Goal: Transaction & Acquisition: Purchase product/service

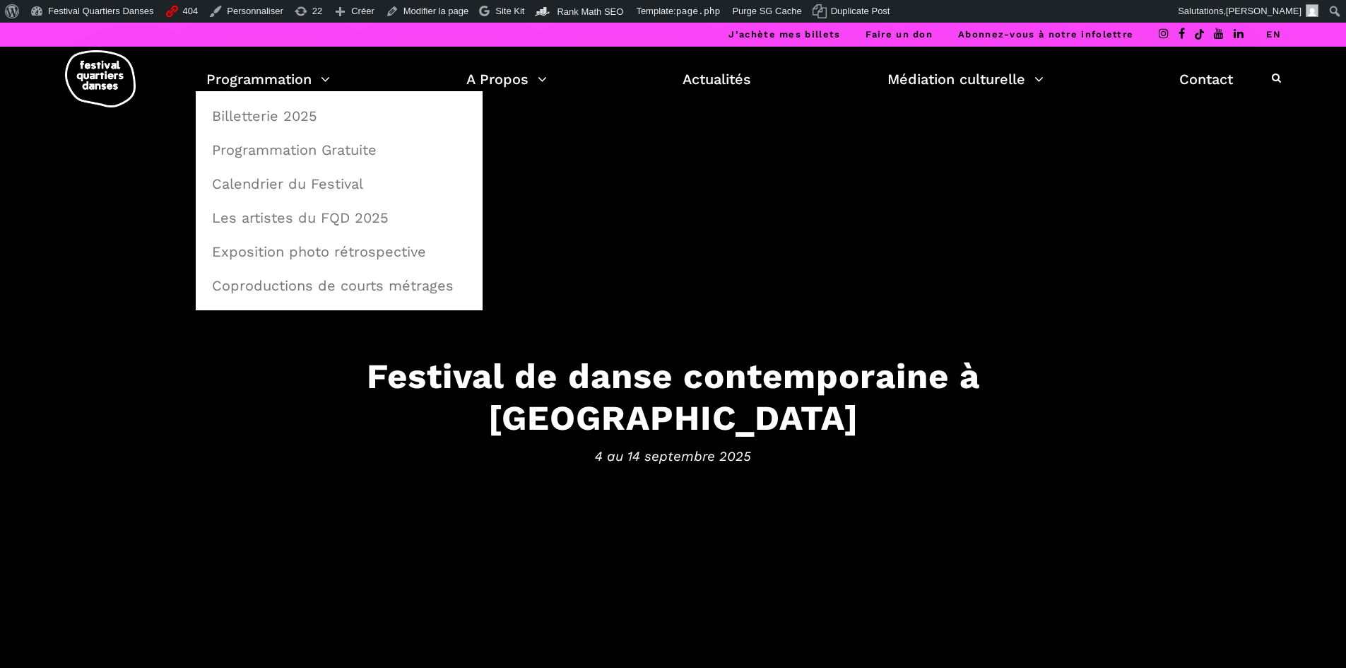
click at [233, 87] on link "Programmation" at bounding box center [268, 79] width 124 height 24
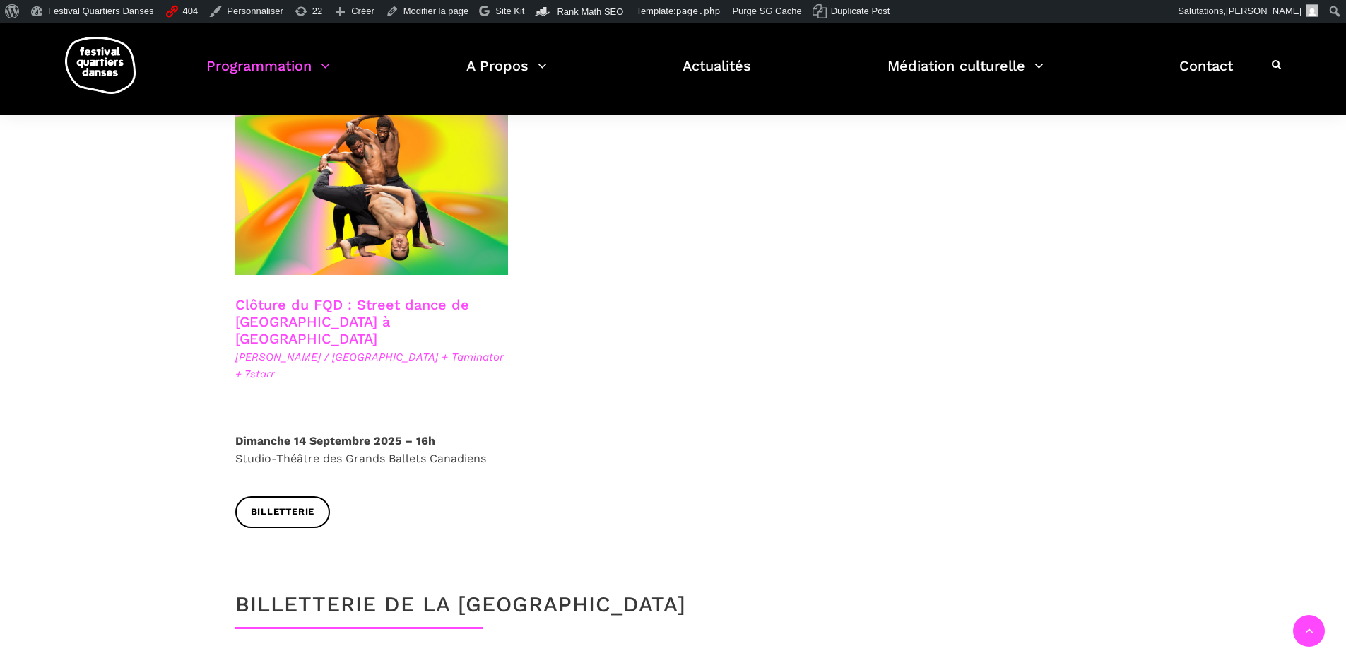
scroll to position [2402, 0]
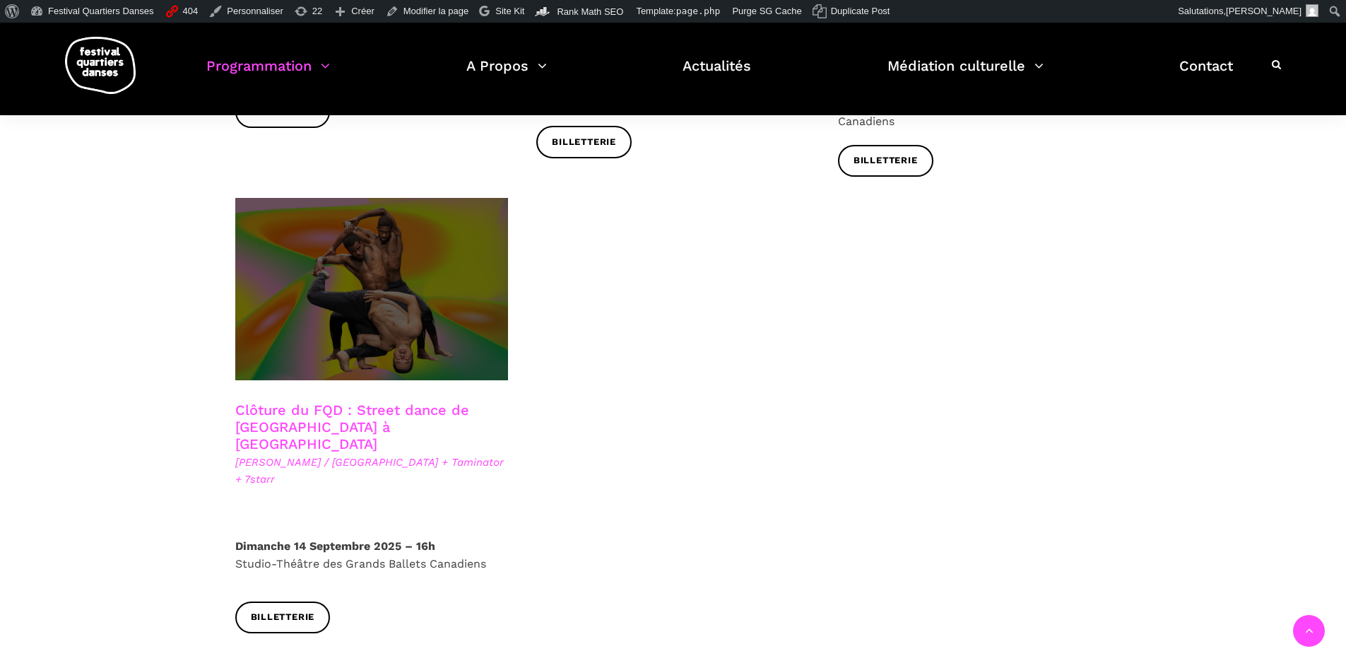
click at [338, 300] on span at bounding box center [371, 289] width 273 height 182
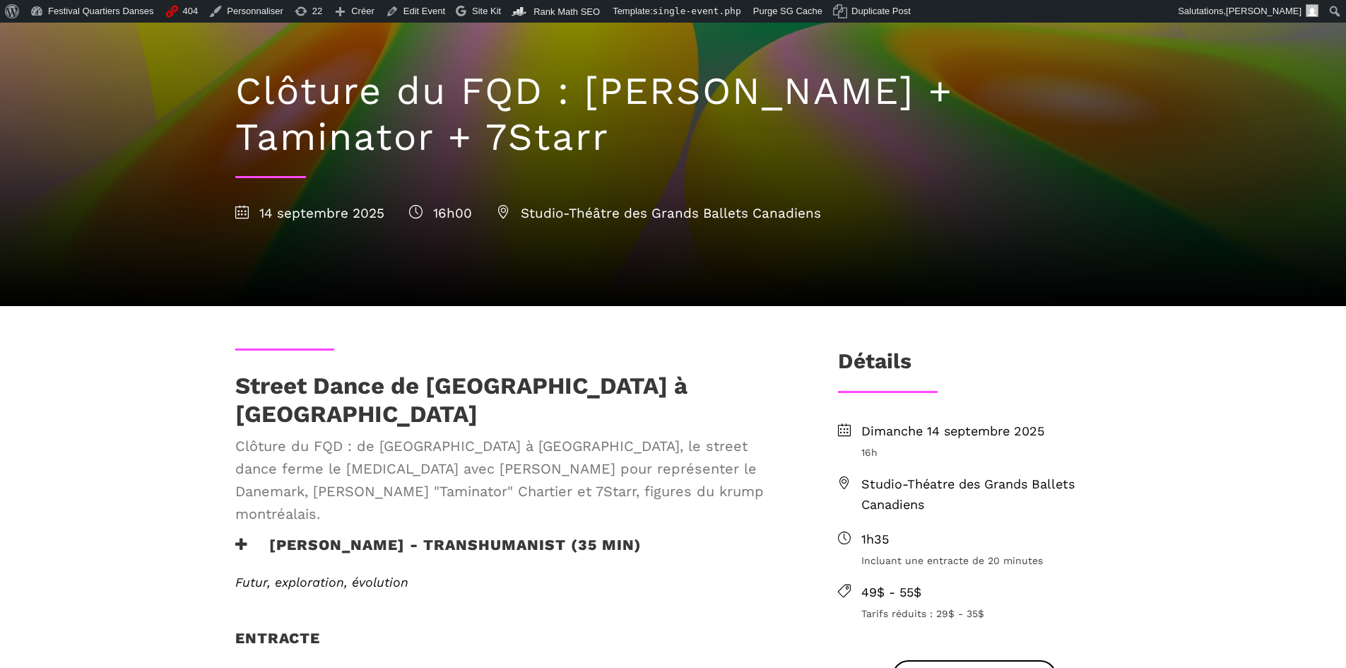
scroll to position [141, 0]
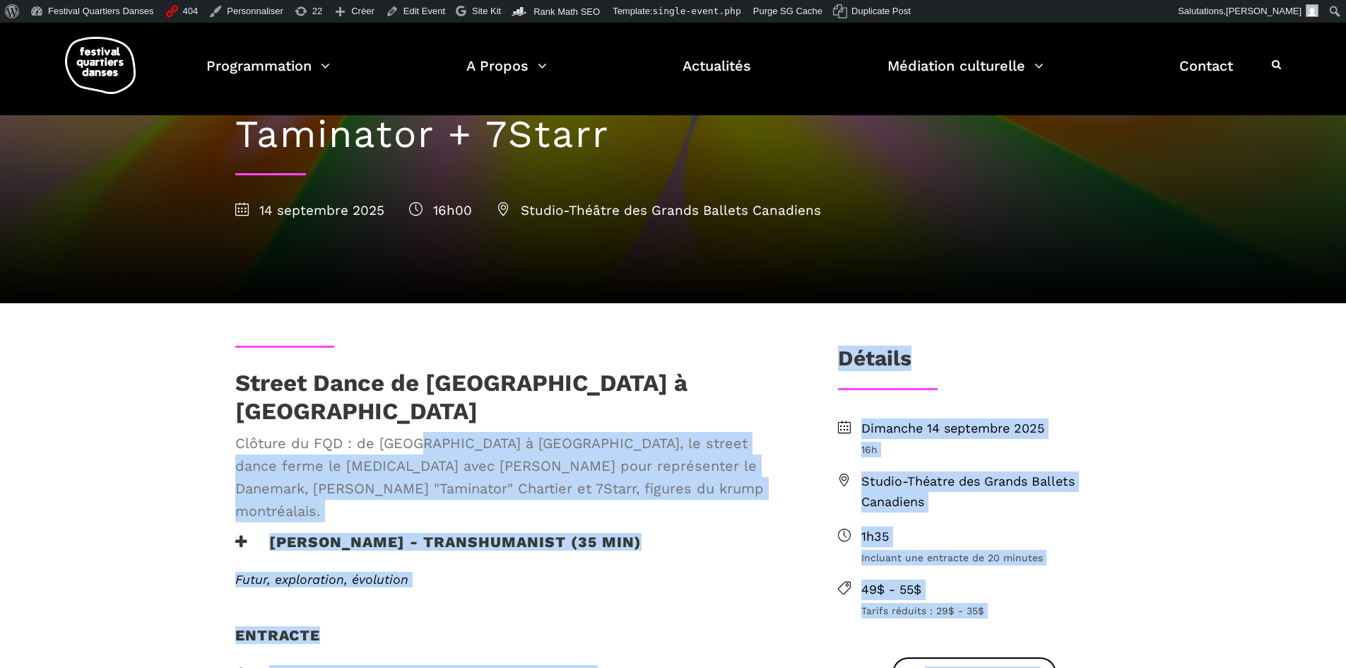
drag, startPoint x: 219, startPoint y: 389, endPoint x: 425, endPoint y: 418, distance: 207.6
click at [458, 405] on div "Street Dance de Copenhague à Montréal Clôture du FQD : de Copenhague à Montréal…" at bounding box center [513, 451] width 585 height 164
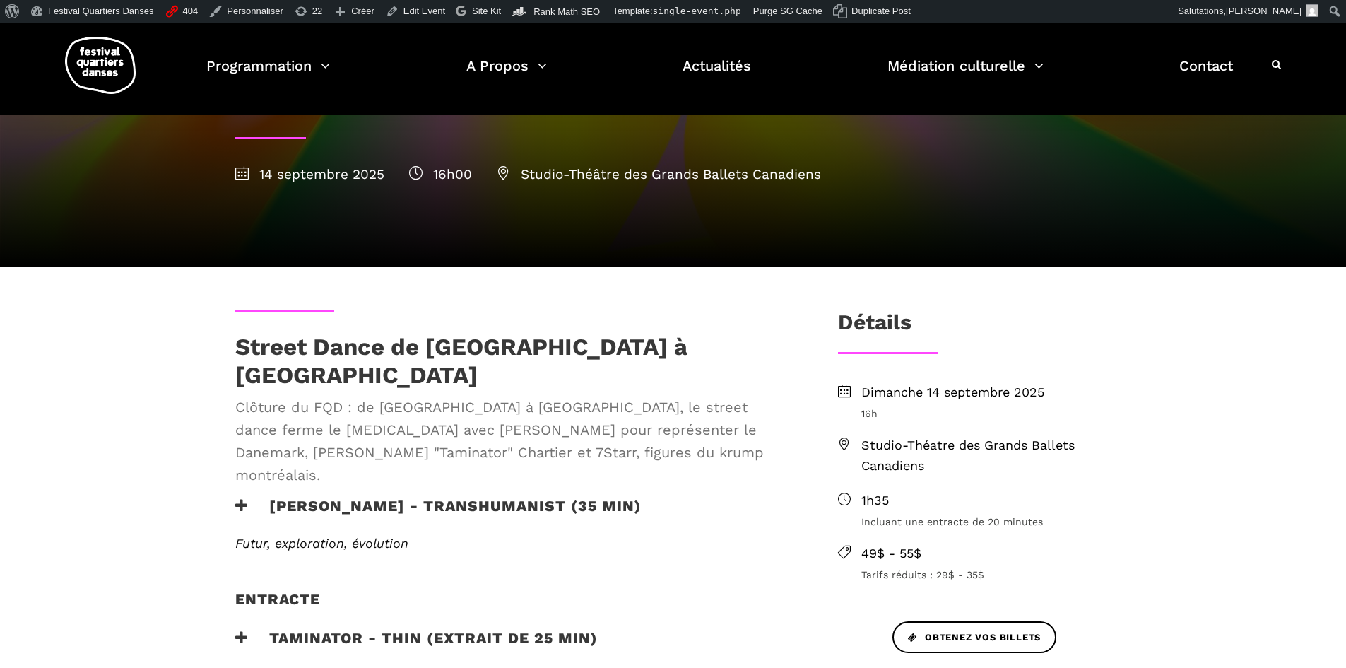
scroll to position [212, 0]
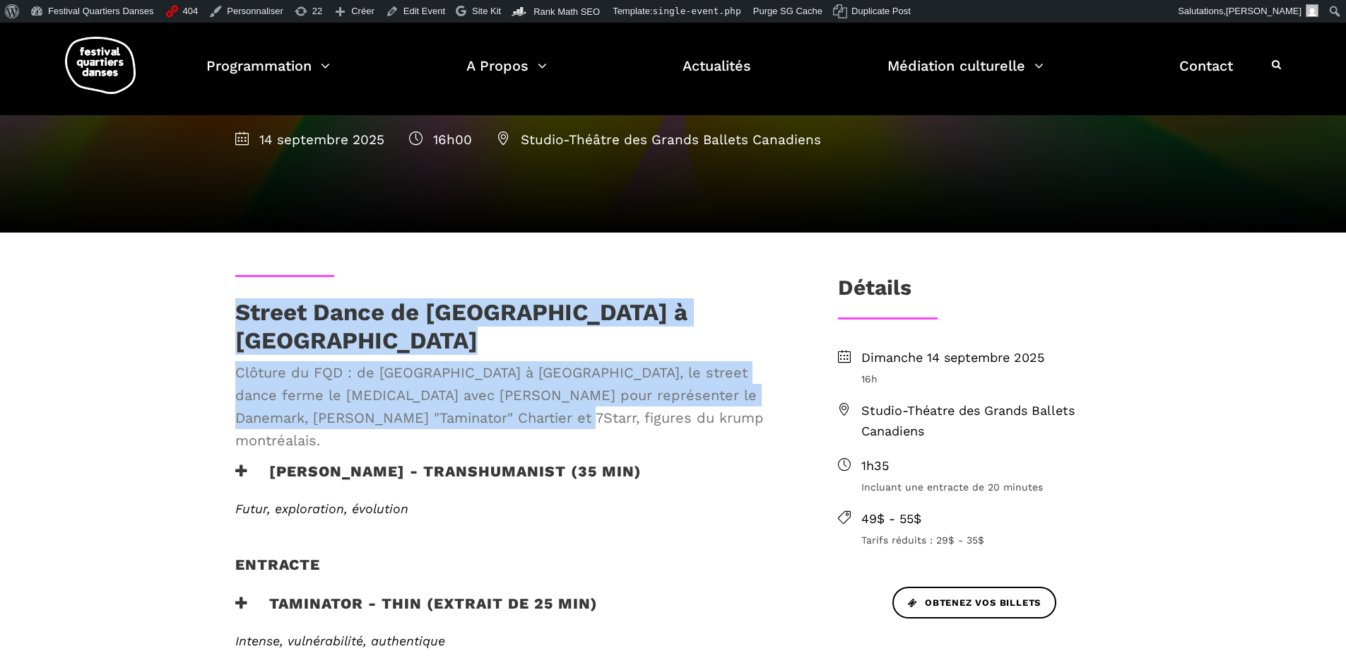
drag, startPoint x: 230, startPoint y: 309, endPoint x: 545, endPoint y: 390, distance: 325.4
click at [545, 390] on div "Street Dance de Copenhague à Montréal Clôture du FQD : de Copenhague à Montréal…" at bounding box center [513, 380] width 585 height 164
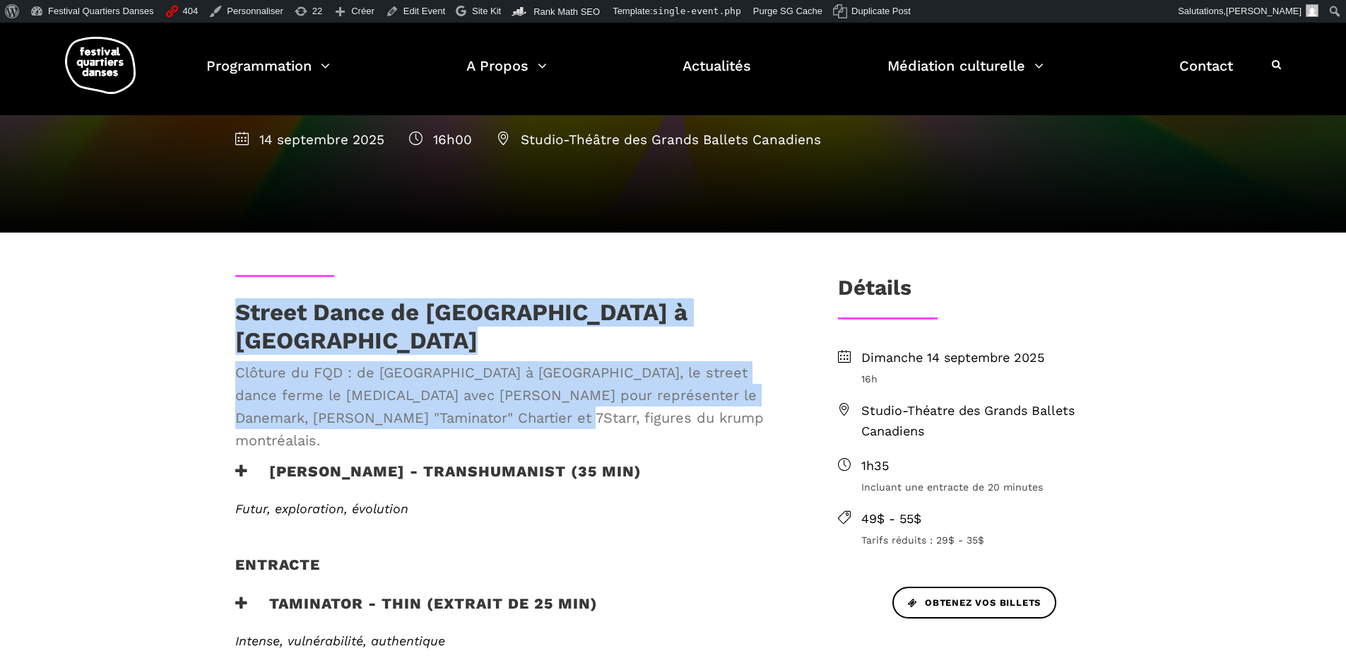
drag, startPoint x: 449, startPoint y: 398, endPoint x: 230, endPoint y: 311, distance: 235.6
click at [230, 311] on div "Street Dance de Copenhague à Montréal Clôture du FQD : de Copenhague à Montréal…" at bounding box center [513, 380] width 585 height 164
copy div "Street Dance de Copenhague à Montréal Clôture du FQD : de Copenhague à Montréal…"
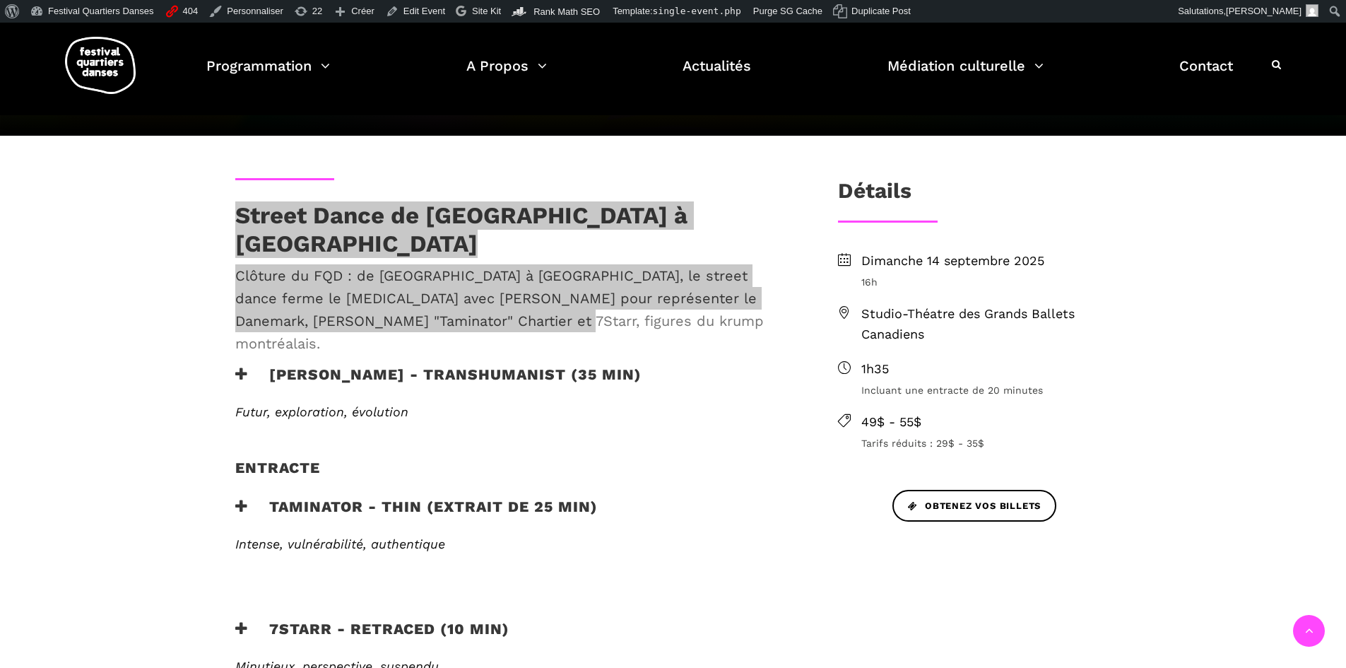
scroll to position [424, 0]
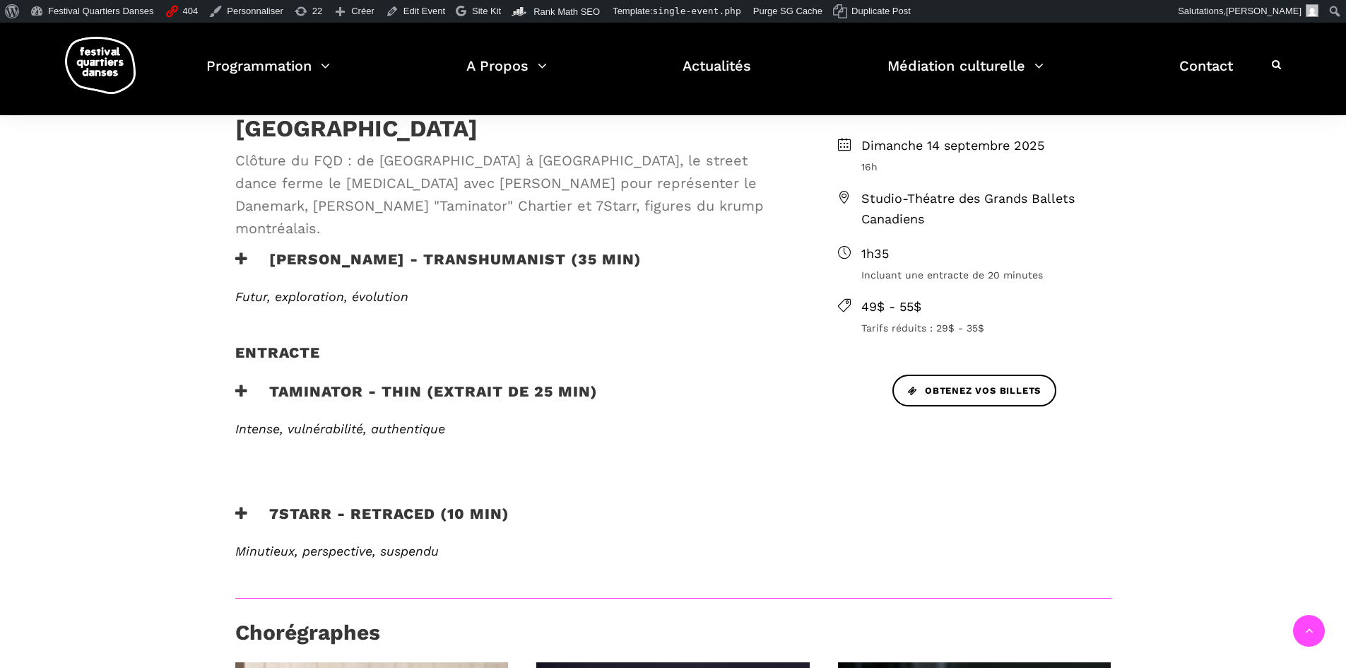
click at [246, 384] on icon at bounding box center [241, 391] width 13 height 15
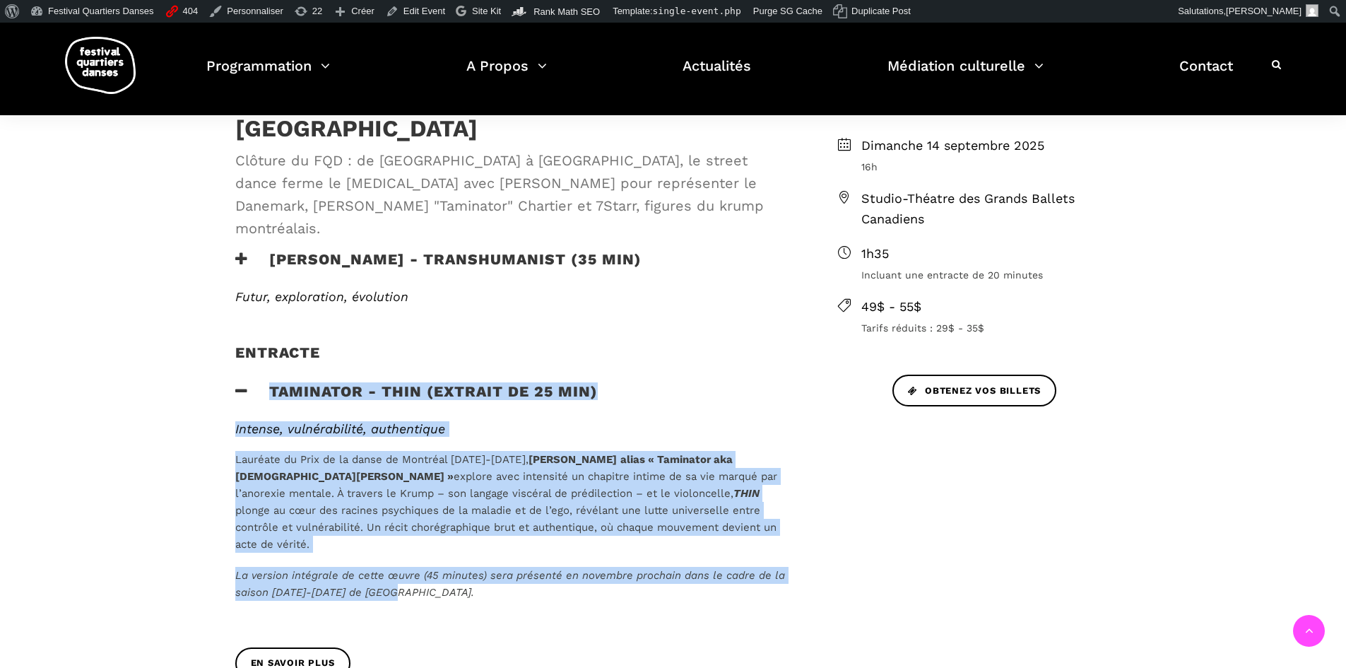
drag, startPoint x: 420, startPoint y: 531, endPoint x: 266, endPoint y: 349, distance: 238.1
click at [266, 349] on div "Street Dance de Copenhague à Montréal Clôture du FQD : de Copenhague à Montréal…" at bounding box center [513, 428] width 585 height 730
copy div "Taminator - Thin (extrait de 25 min) Intense, vulnérabilité, authentique Lauréa…"
click at [687, 382] on div "Taminator - Thin (extrait de 25 min)" at bounding box center [513, 399] width 557 height 35
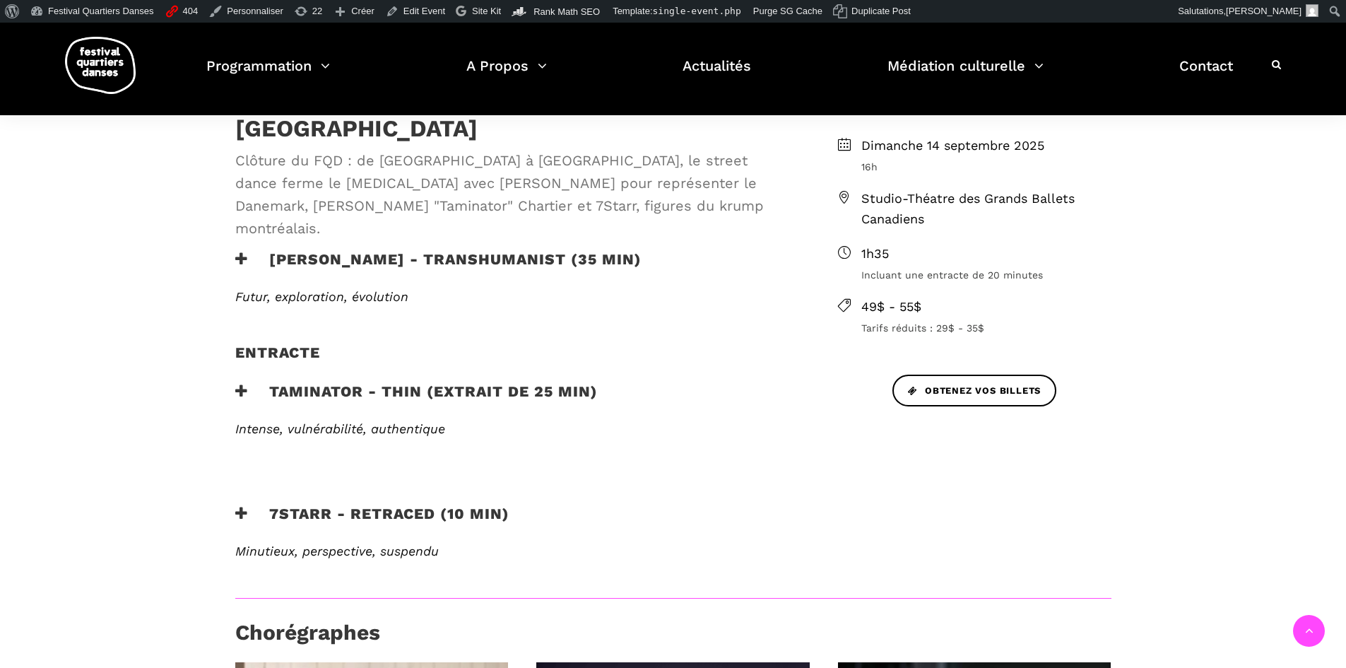
click at [1067, 233] on ul "Dimanche 14 septembre 2025 16h Studio-Théatre des Grands Ballets Canadiens 1h35…" at bounding box center [974, 236] width 273 height 200
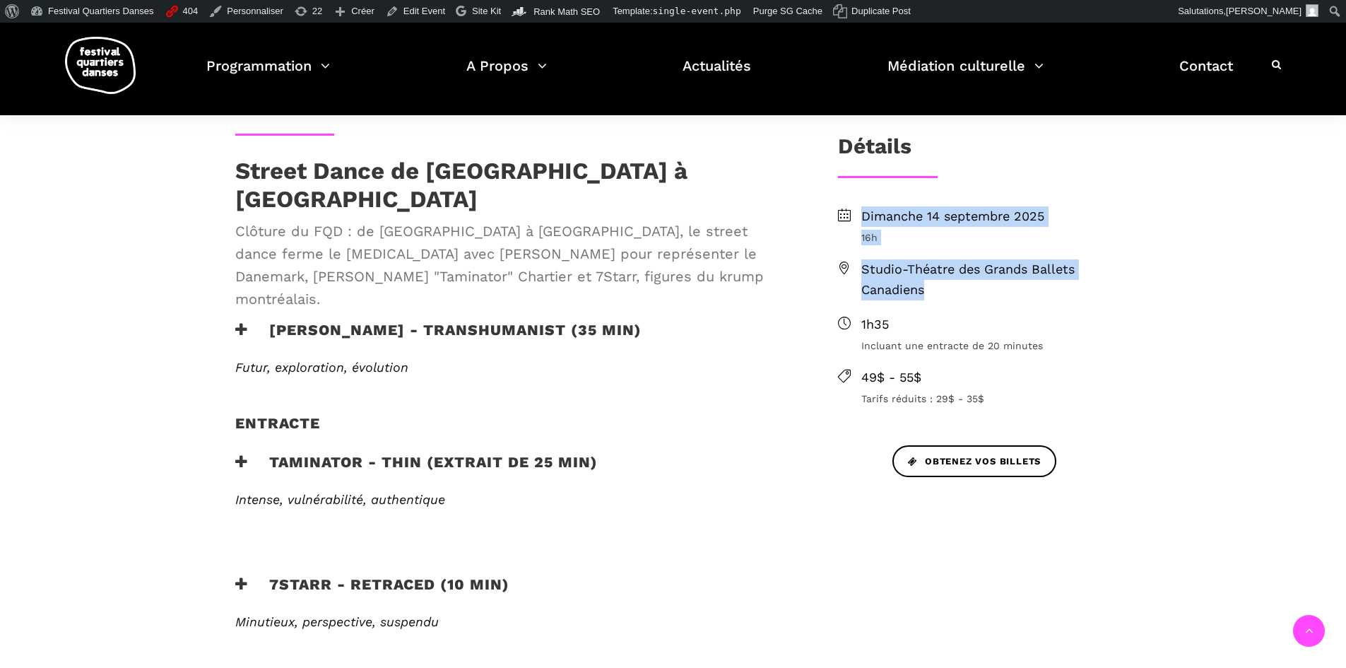
drag, startPoint x: 871, startPoint y: 268, endPoint x: 846, endPoint y: 212, distance: 61.7
click at [846, 212] on ul "Dimanche 14 septembre 2025 16h Studio-Théatre des Grands Ballets Canadiens 1h35…" at bounding box center [974, 306] width 273 height 200
copy ul "Dimanche 14 septembre 2025 16h Studio-Théatre des Grands Ballets Canadiens"
